Goal: Task Accomplishment & Management: Complete application form

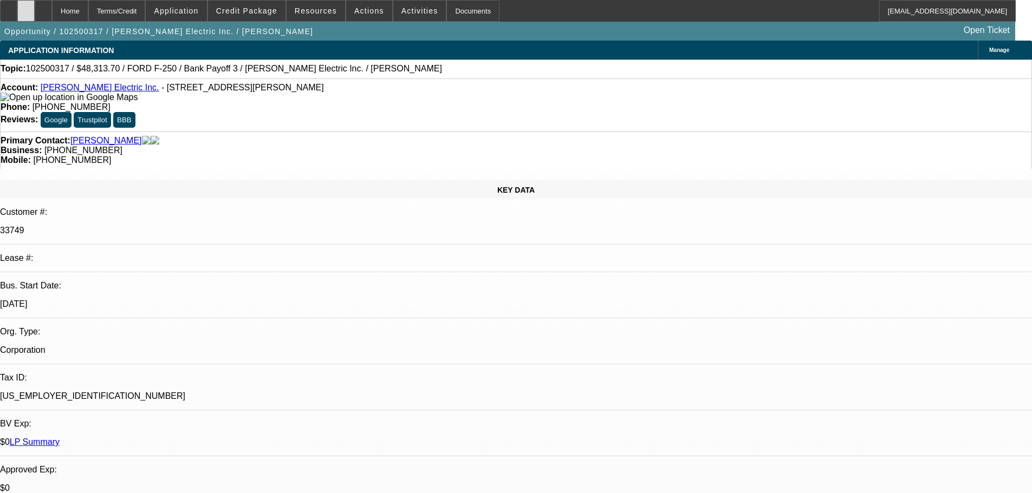
select select "0"
select select "2"
select select "0"
select select "6"
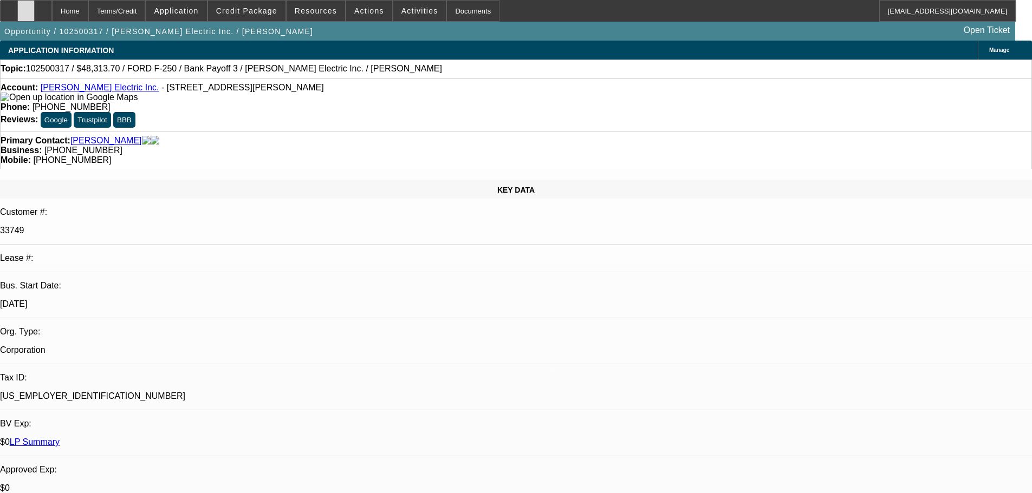
select select "0"
select select "2"
select select "0"
select select "6"
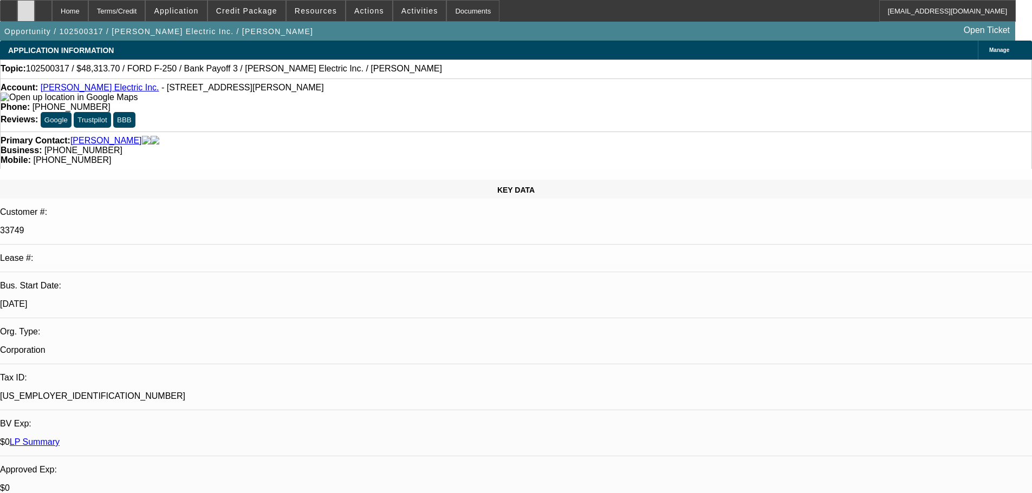
select select "0"
select select "3"
select select "0"
select select "6"
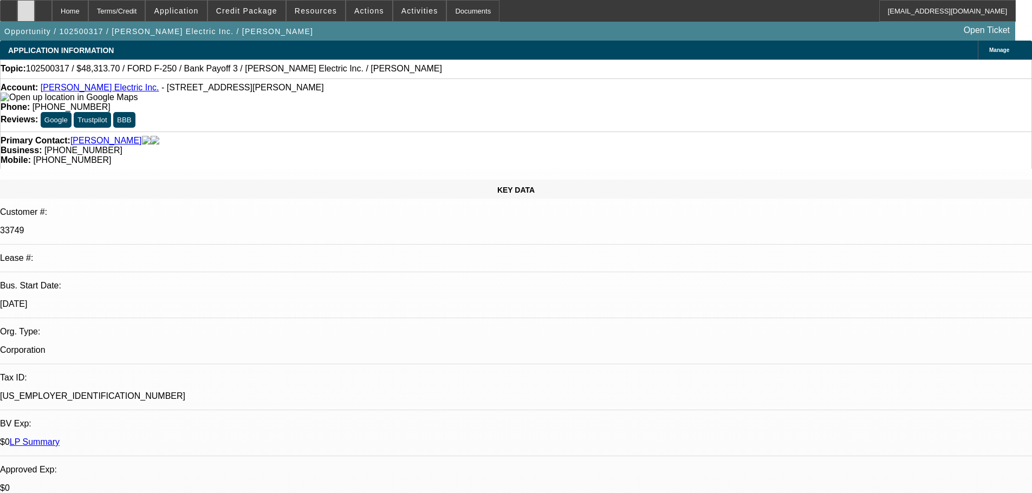
select select "0"
select select "3"
select select "0"
select select "6"
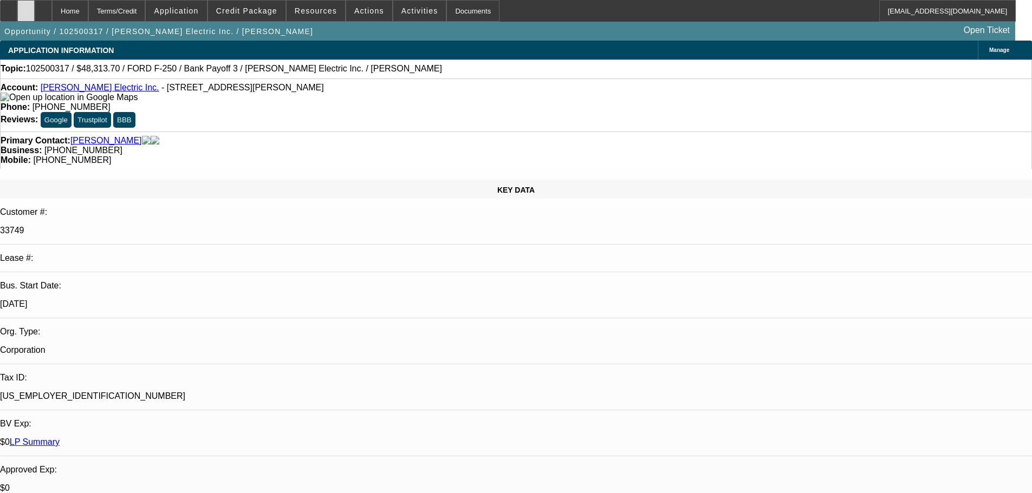
click at [26, 7] on icon at bounding box center [26, 7] width 0 height 0
click at [243, 16] on span at bounding box center [246, 11] width 77 height 26
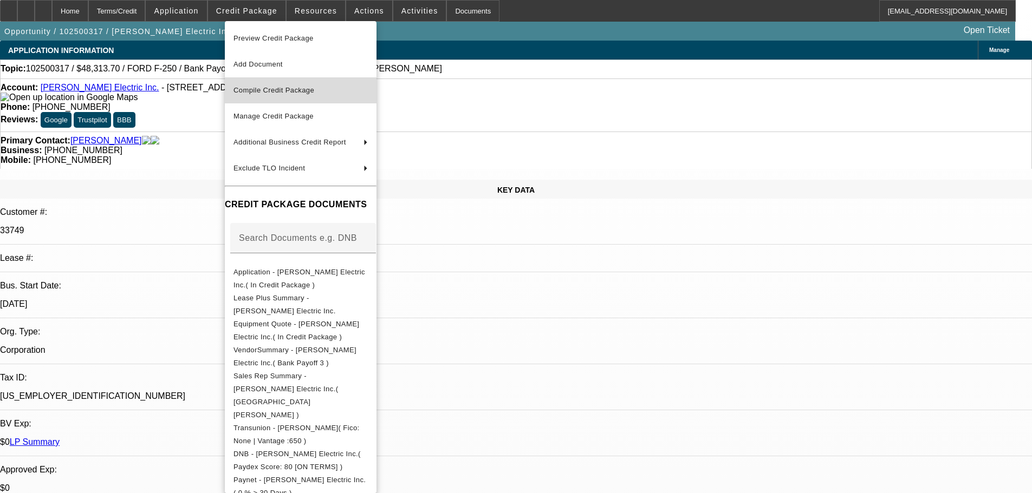
click at [281, 88] on span "Compile Credit Package" at bounding box center [273, 90] width 81 height 8
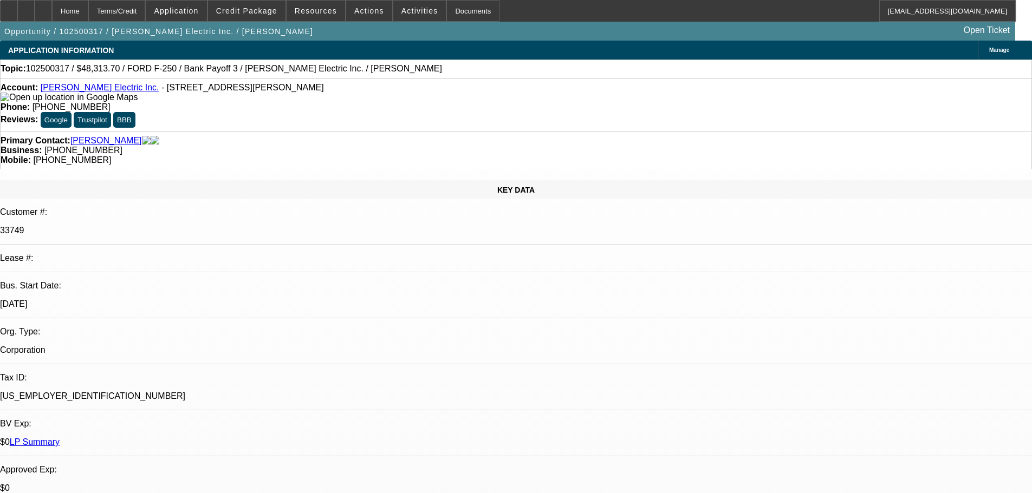
select select "0"
select select "2"
select select "0"
select select "6"
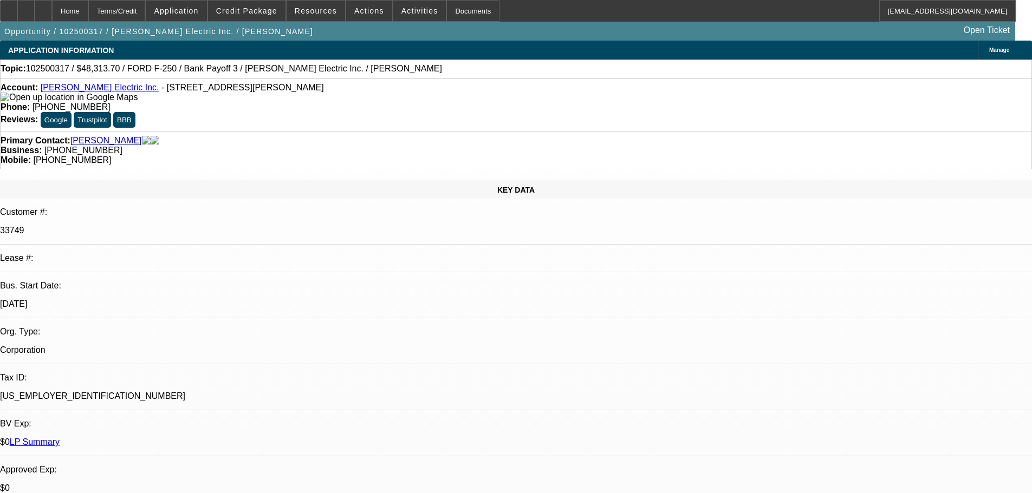
select select "0"
select select "2"
select select "0"
select select "6"
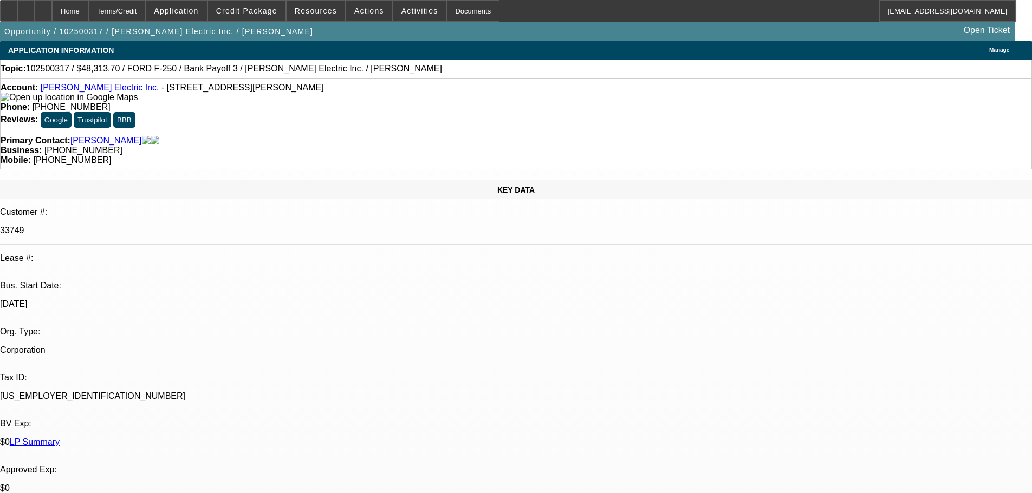
select select "0"
select select "3"
select select "0"
select select "6"
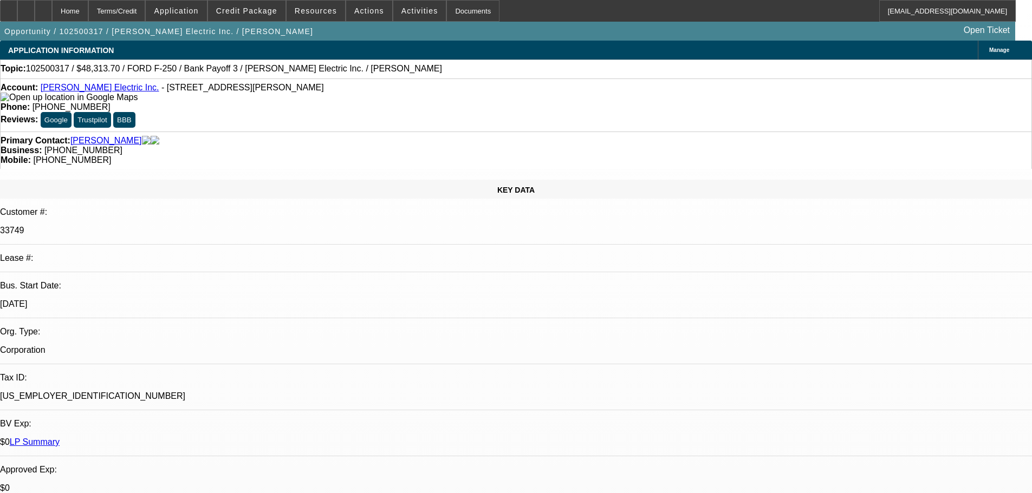
select select "0"
select select "3"
select select "0"
select select "6"
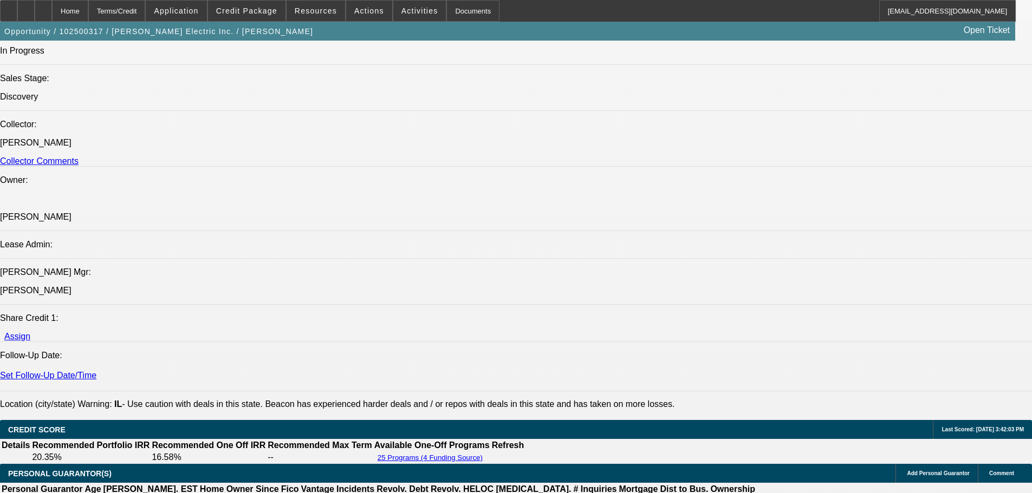
scroll to position [1076, 0]
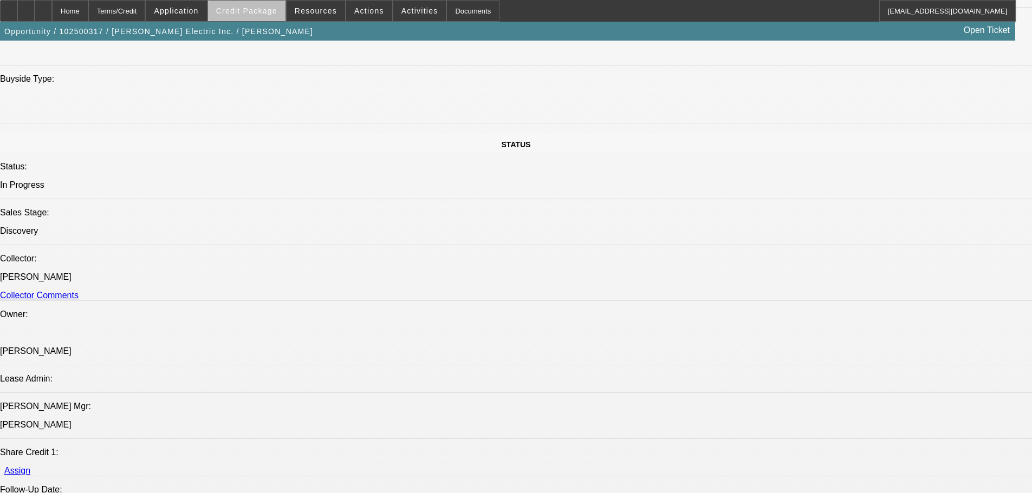
click at [265, 15] on span at bounding box center [246, 11] width 77 height 26
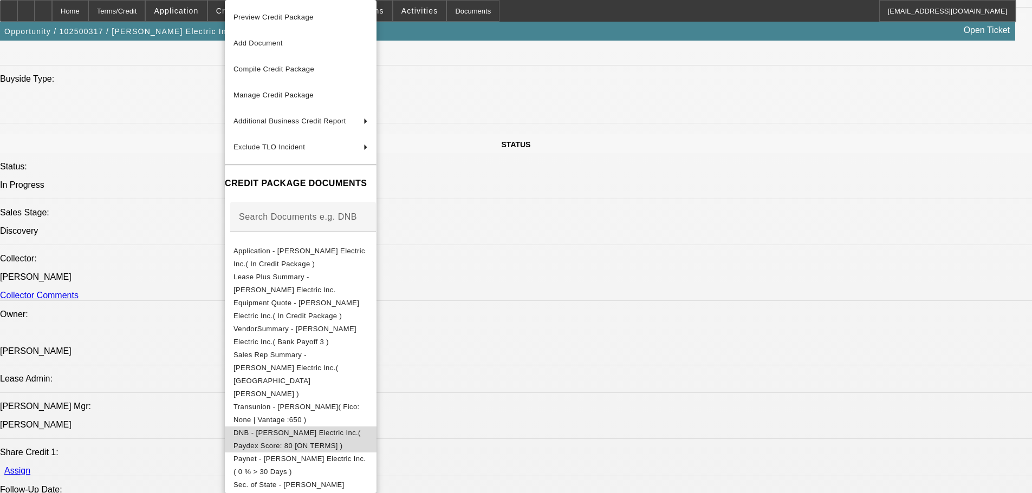
click at [325, 429] on span "DNB - [PERSON_NAME] Electric Inc.( Paydex Score: 80 [ON TERMS] )" at bounding box center [296, 439] width 127 height 21
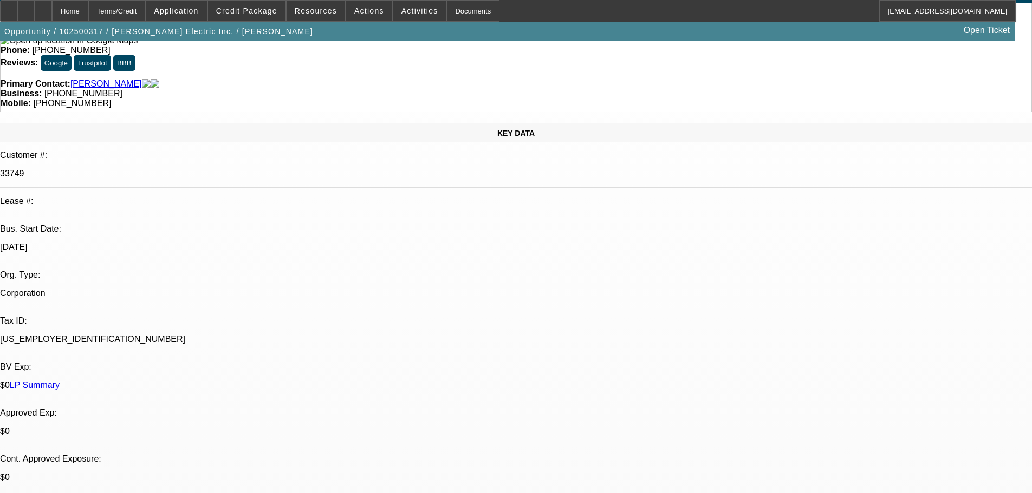
scroll to position [0, 0]
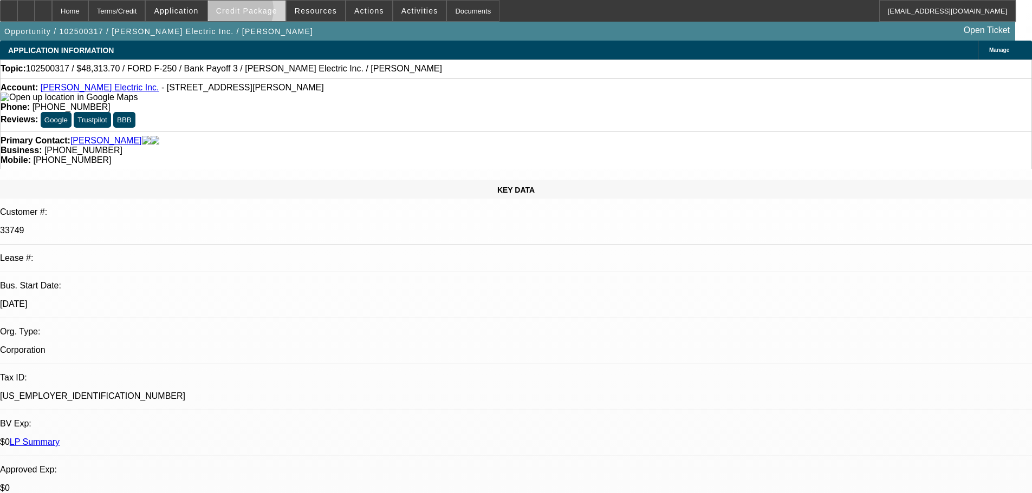
click at [252, 12] on span "Credit Package" at bounding box center [246, 10] width 61 height 9
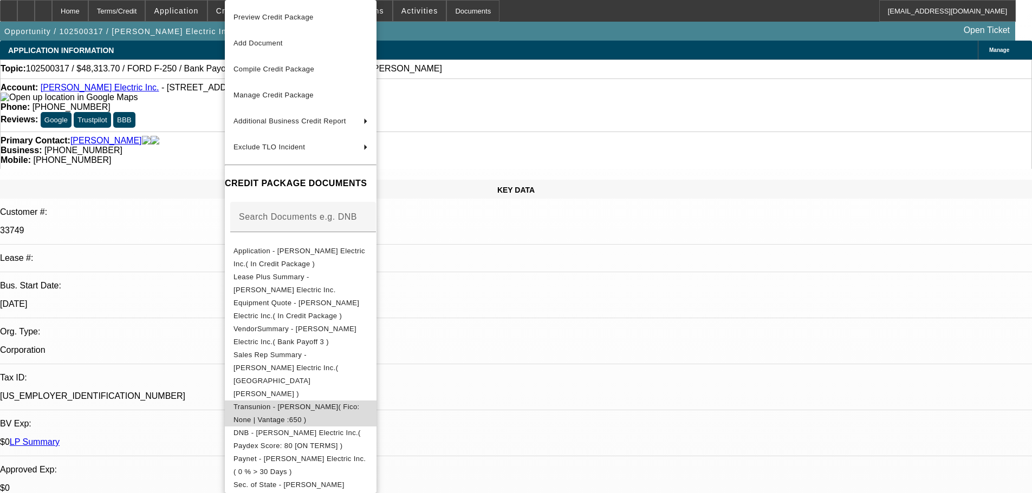
click at [320, 403] on span "Transunion - [PERSON_NAME]( Fico: None | Vantage :650 )" at bounding box center [296, 413] width 126 height 21
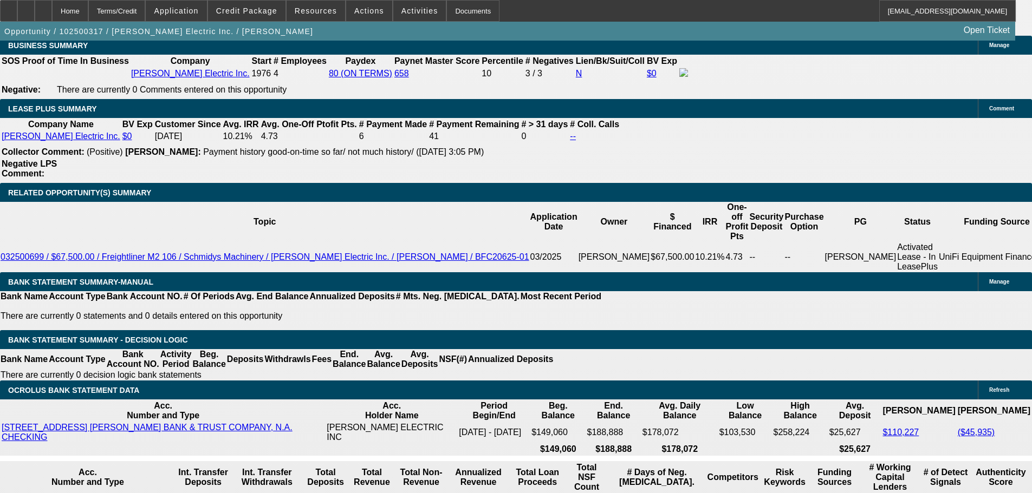
scroll to position [1787, 0]
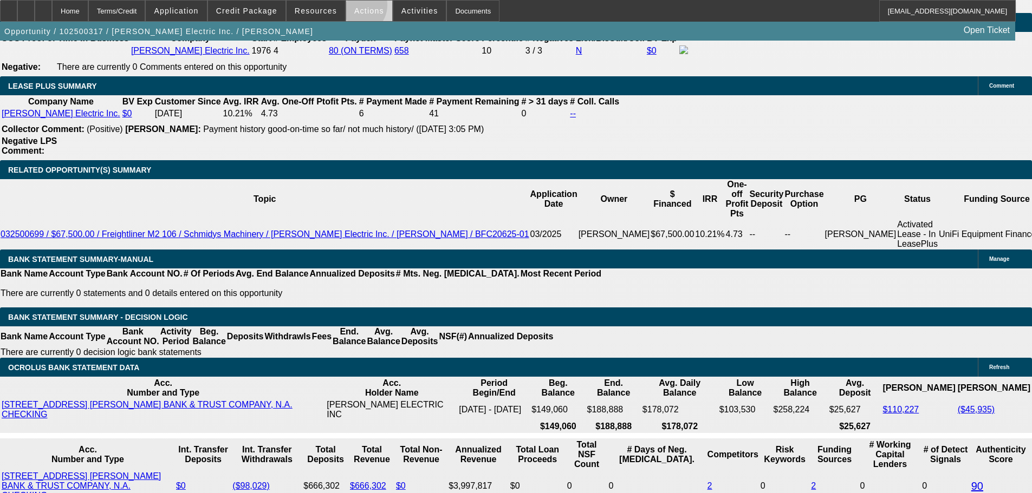
click at [354, 8] on span "Actions" at bounding box center [369, 10] width 30 height 9
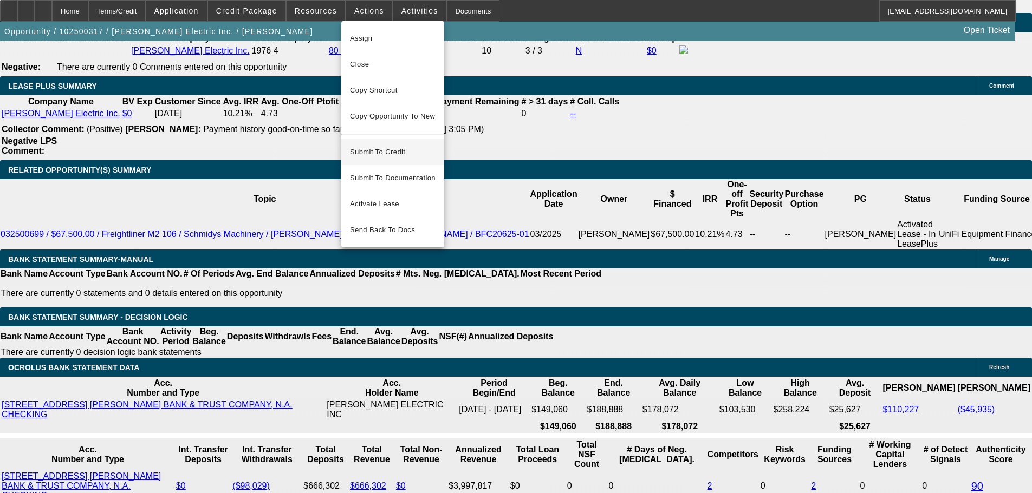
click at [404, 146] on span "Submit To Credit" at bounding box center [393, 152] width 86 height 13
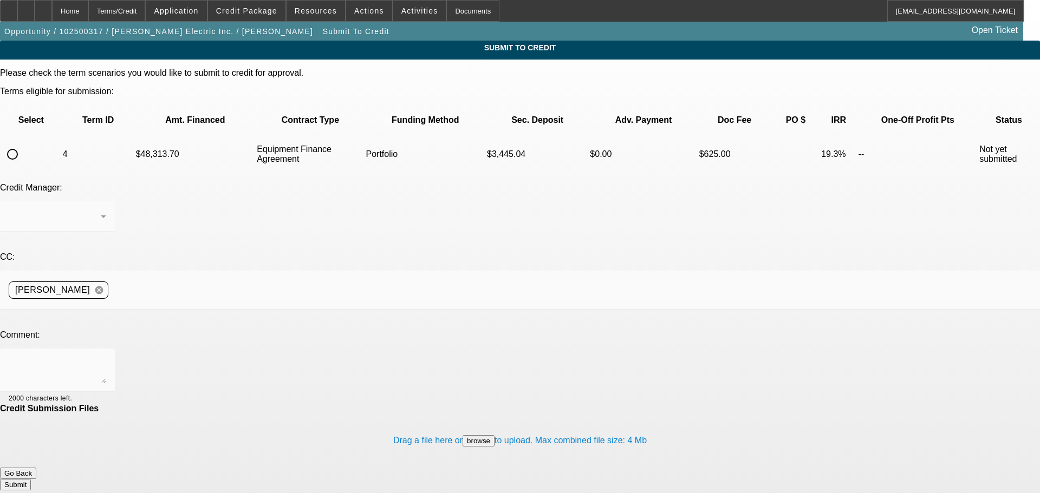
click at [23, 143] on input "radio" at bounding box center [13, 154] width 22 height 22
radio input "true"
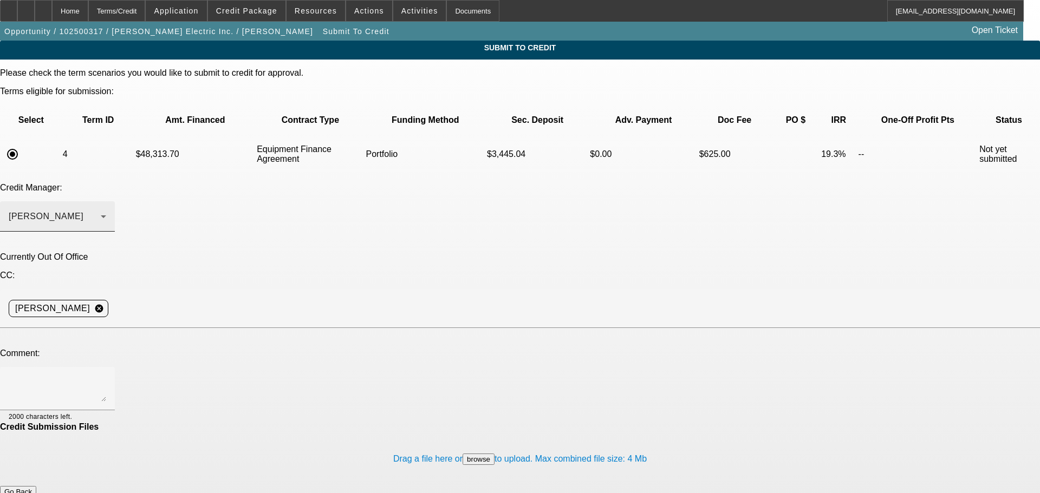
click at [101, 210] on div "[PERSON_NAME]" at bounding box center [55, 216] width 92 height 13
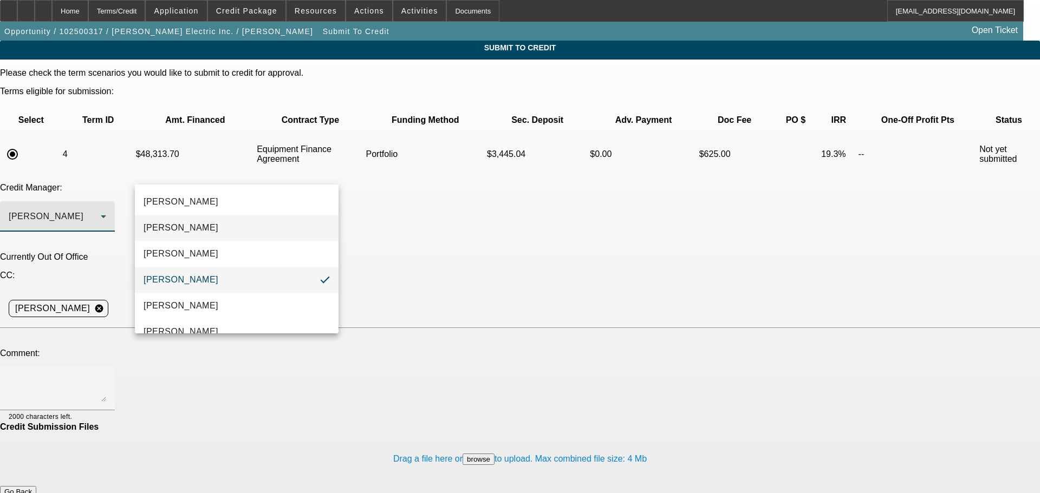
click at [230, 232] on mat-option "[PERSON_NAME]" at bounding box center [237, 228] width 204 height 26
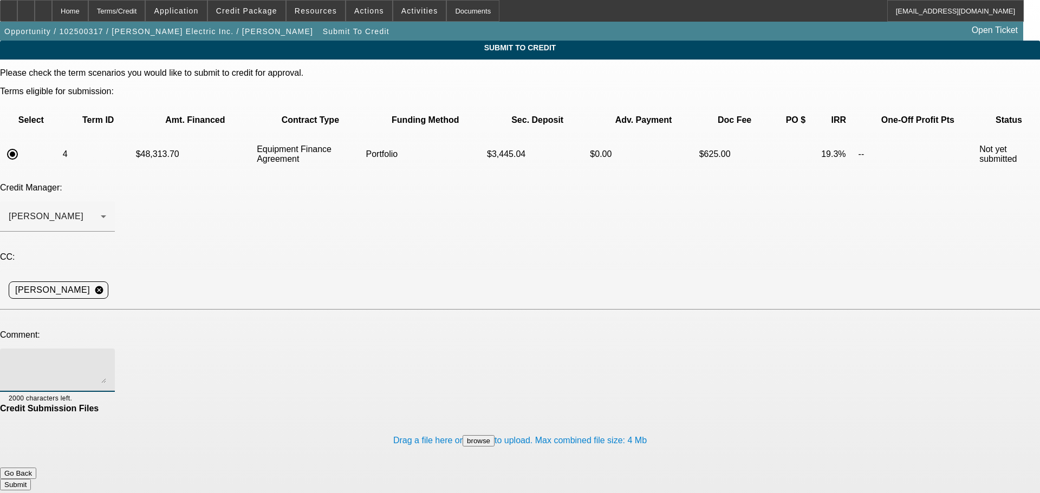
drag, startPoint x: 244, startPoint y: 275, endPoint x: 258, endPoint y: 274, distance: 13.5
click at [106, 357] on textarea at bounding box center [57, 370] width 97 height 26
type textarea "Banks are in the file, [PERSON_NAME] started the company in [DATE] and died in …"
click at [31, 479] on button "Submit" at bounding box center [15, 484] width 31 height 11
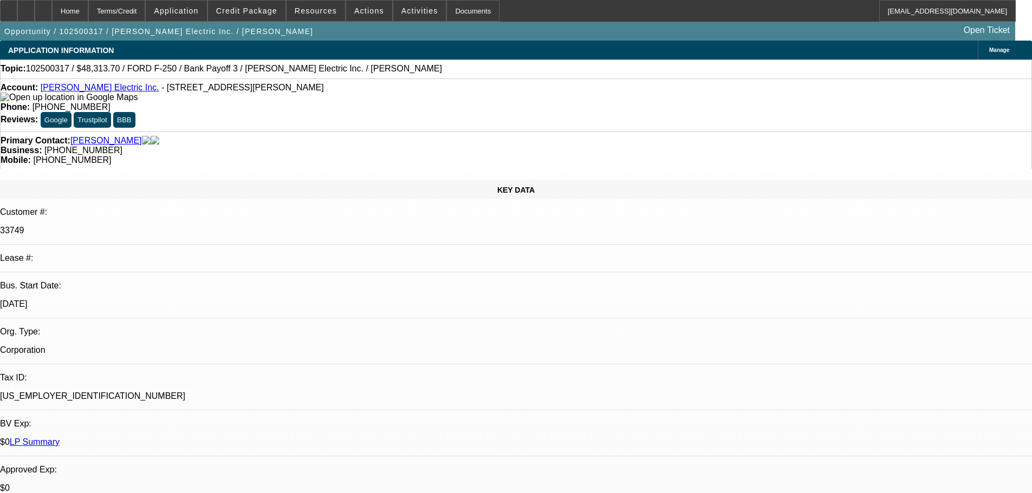
select select "0"
select select "2"
select select "0"
select select "6"
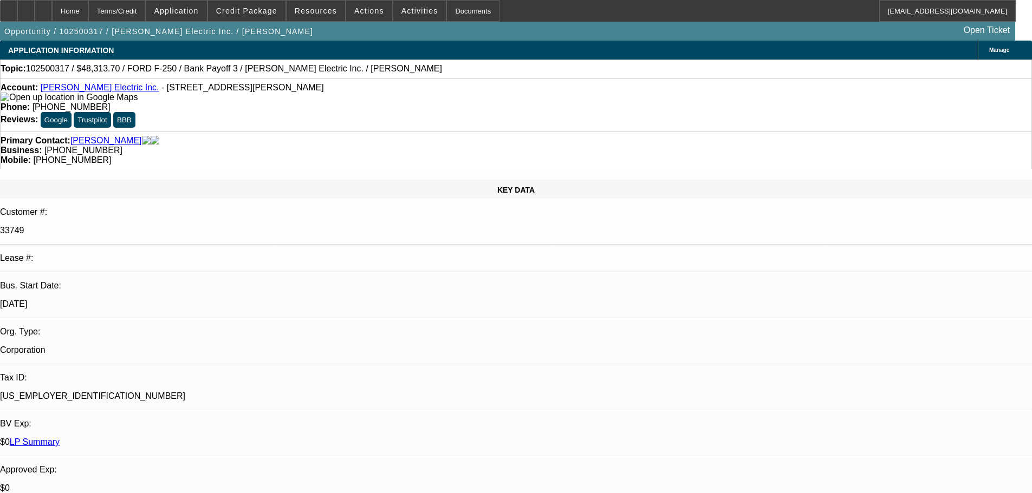
select select "0"
select select "2"
select select "0"
select select "6"
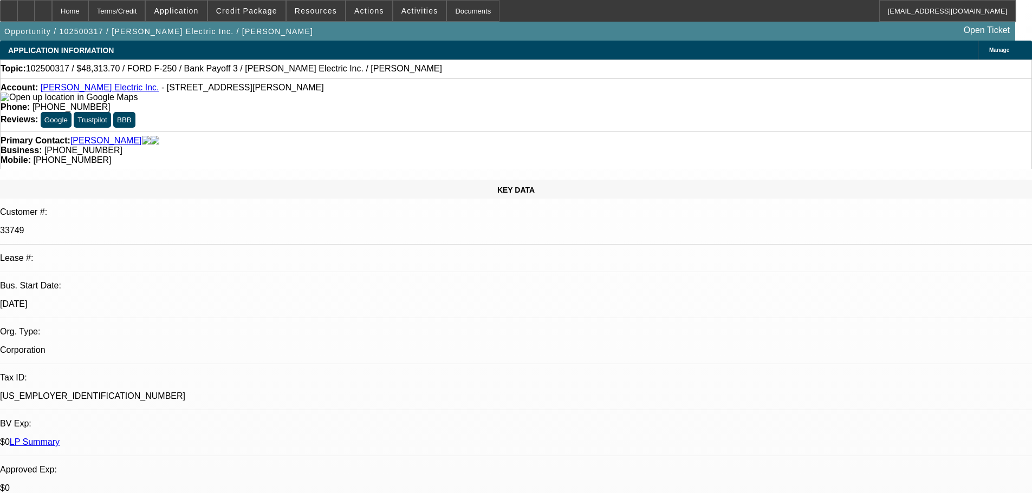
select select "0"
select select "3"
select select "0"
select select "6"
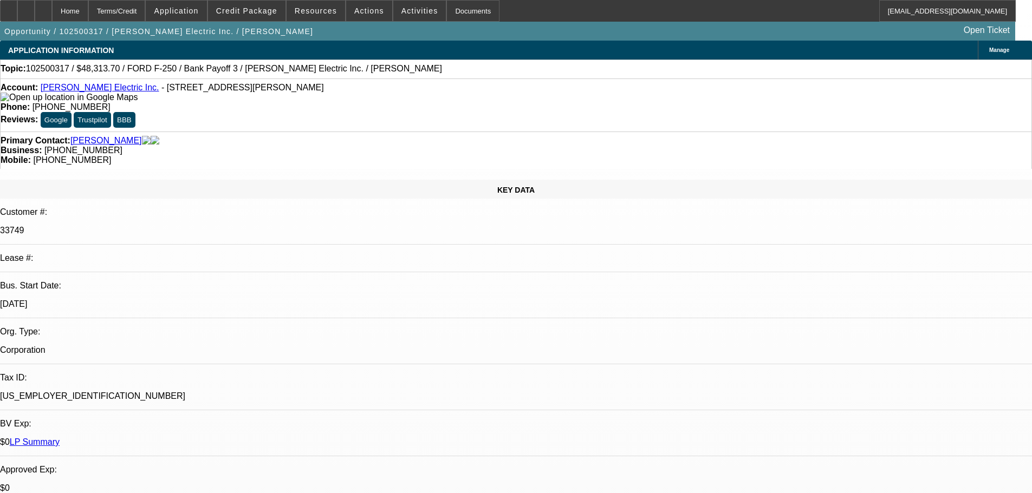
select select "0"
select select "3"
select select "0"
select select "6"
